Goal: Task Accomplishment & Management: Use online tool/utility

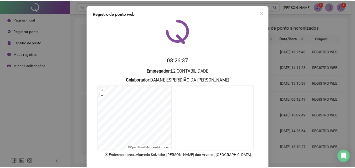
scroll to position [25, 0]
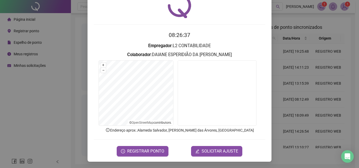
click at [48, 95] on div "Registro de ponto web 08:26:37 Empregador : L2 CONTABILIDADE Colaborador : DAIA…" at bounding box center [179, 84] width 359 height 168
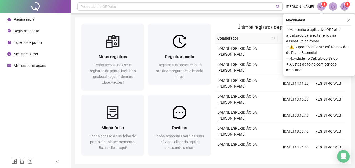
click at [346, 20] on button "button" at bounding box center [348, 20] width 6 height 6
